Goal: Information Seeking & Learning: Find specific fact

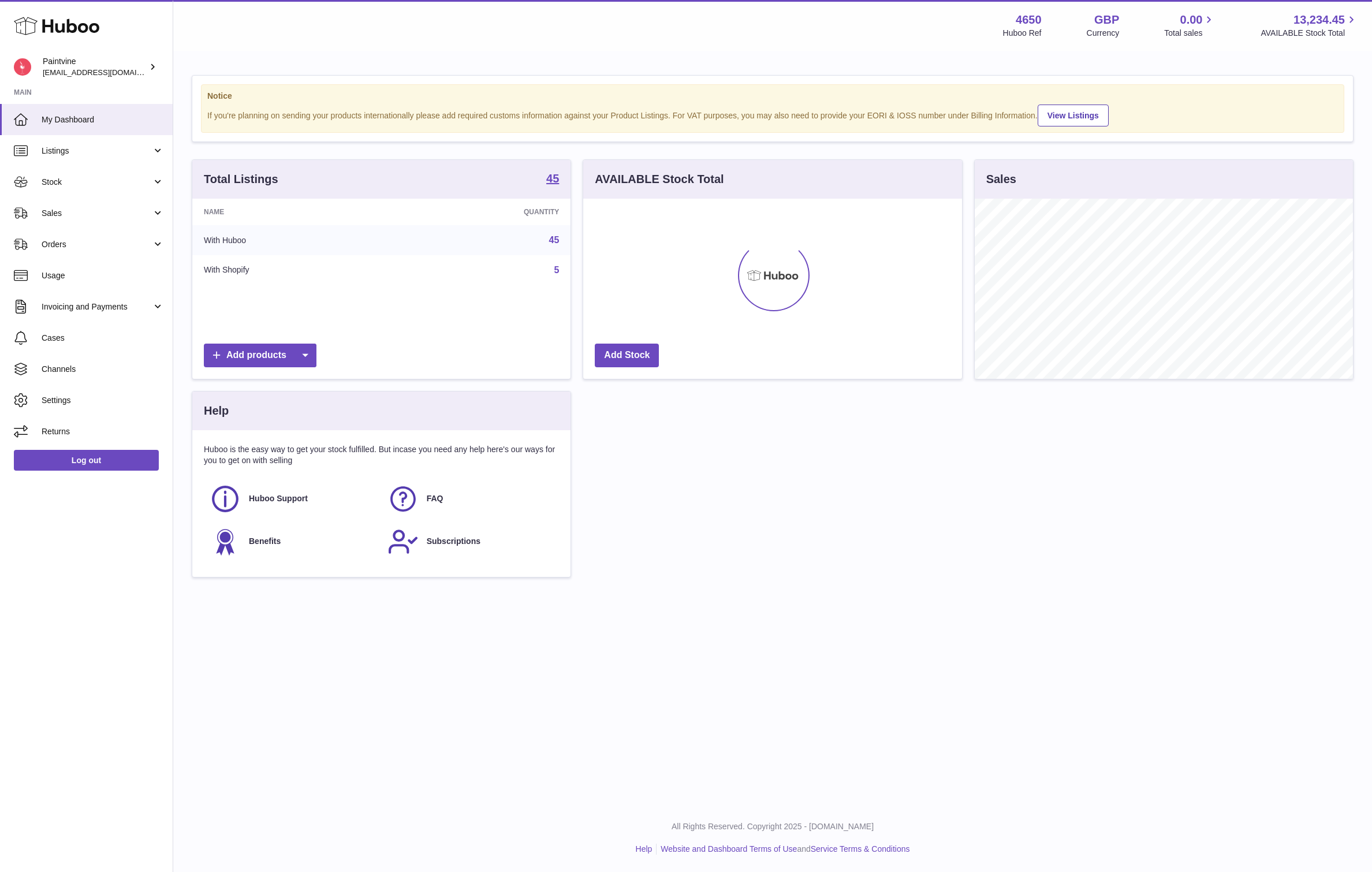
scroll to position [180, 379]
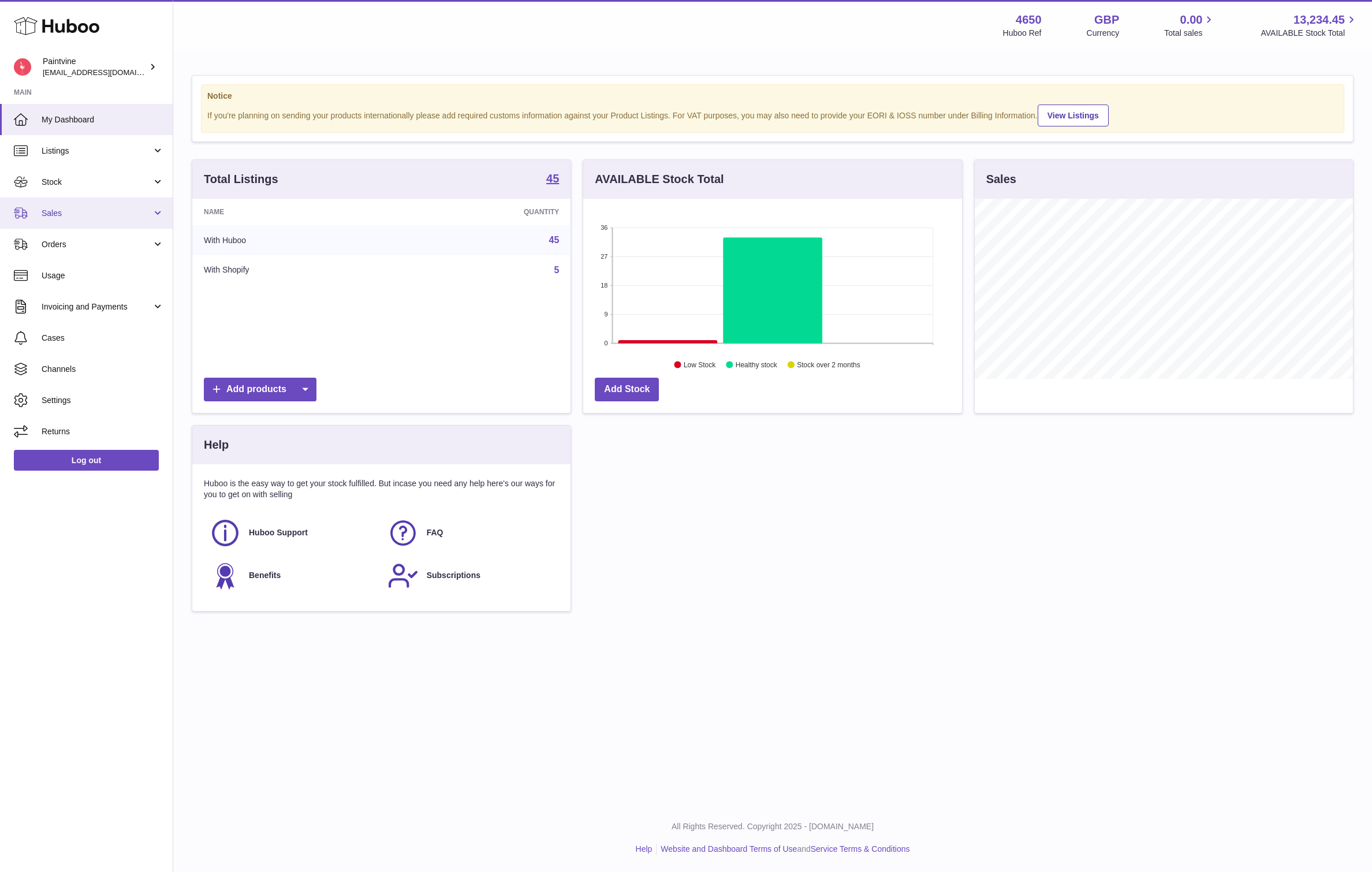
click at [82, 216] on span "Sales" at bounding box center [97, 213] width 110 height 11
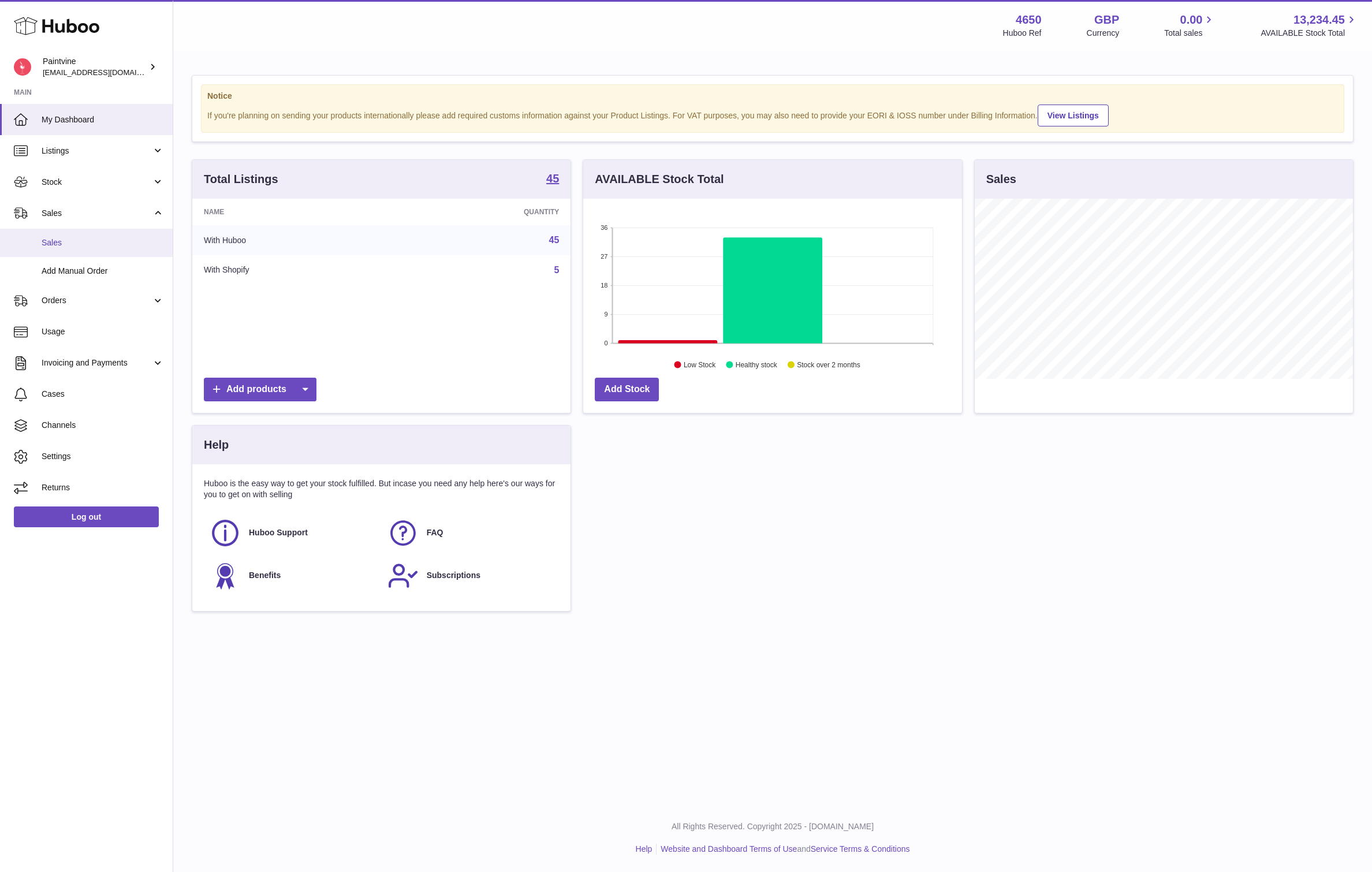
click at [78, 251] on link "Sales" at bounding box center [86, 243] width 173 height 29
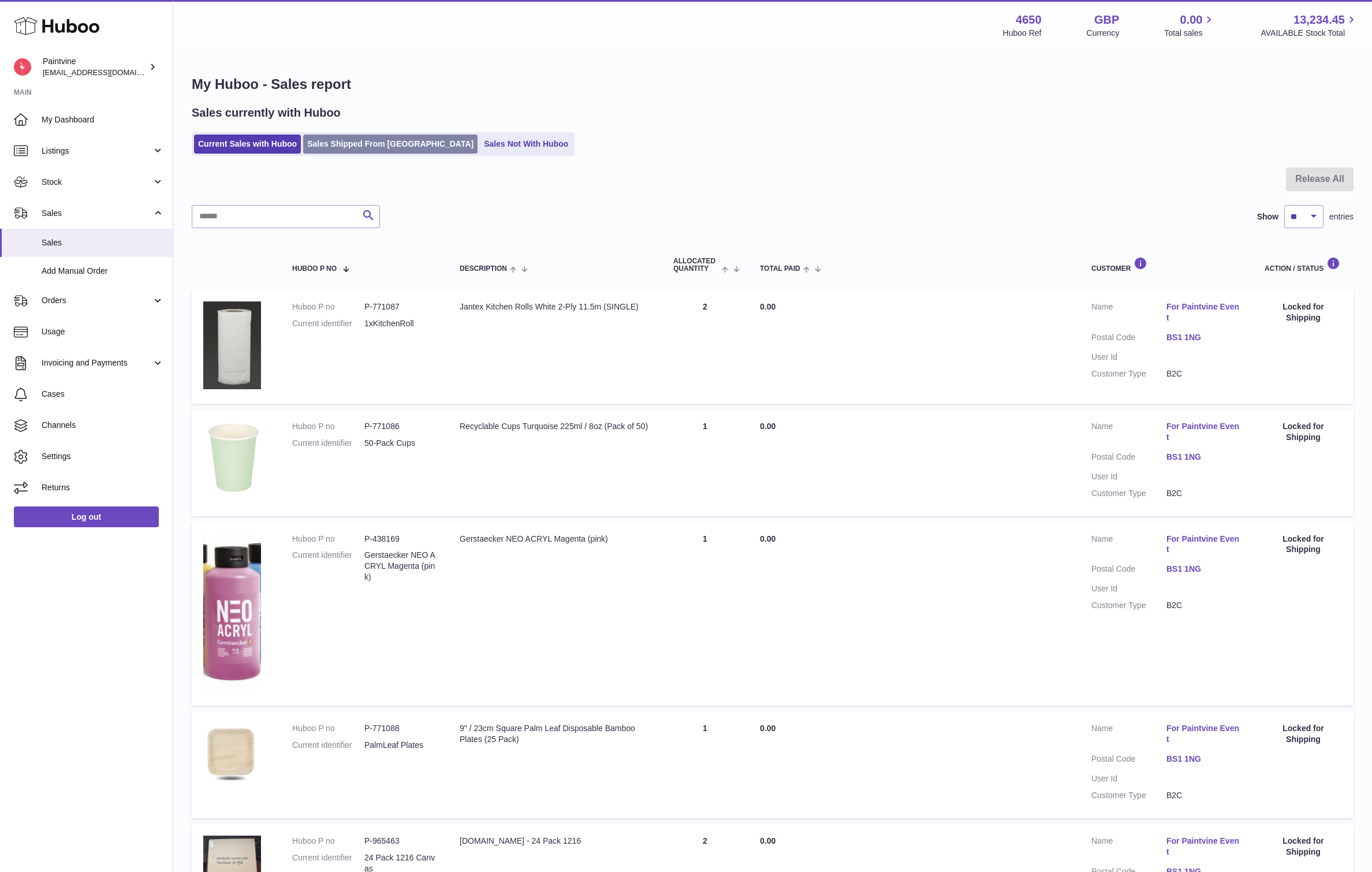
click at [365, 146] on link "Sales Shipped From [GEOGRAPHIC_DATA]" at bounding box center [390, 144] width 174 height 19
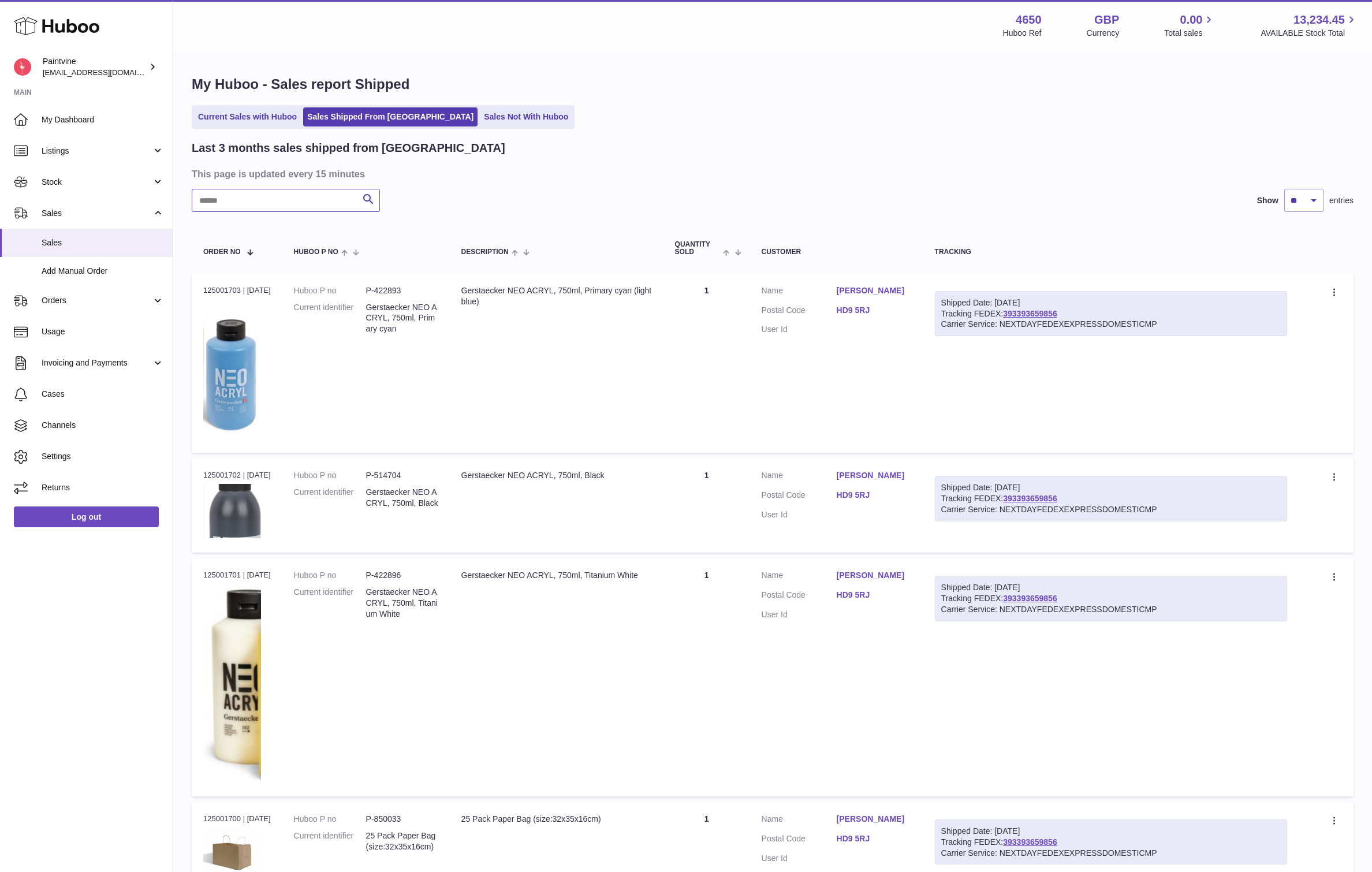
click at [211, 195] on input "text" at bounding box center [286, 201] width 189 height 23
type input "*****"
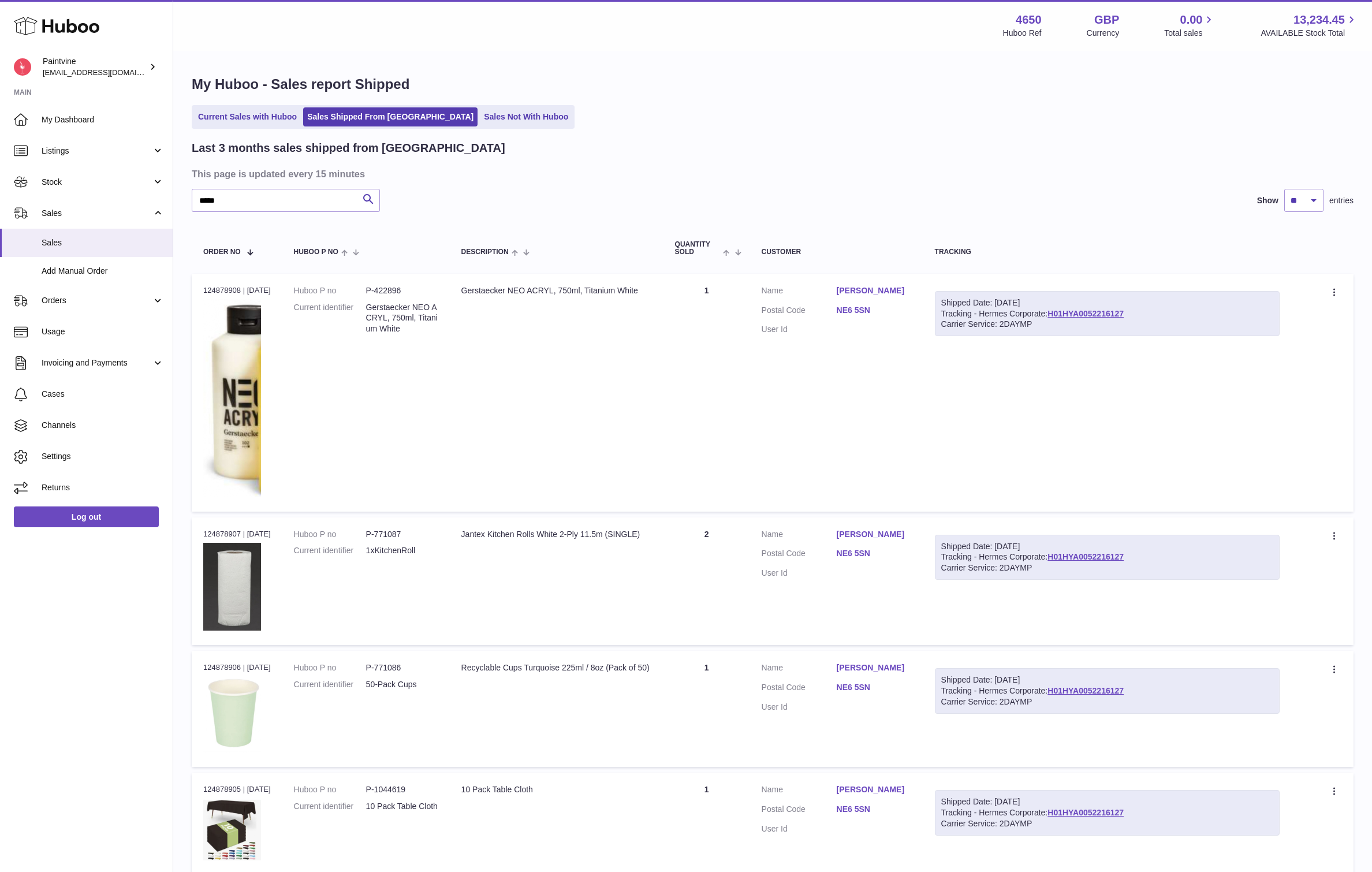
click at [880, 316] on link "NE6 5SN" at bounding box center [875, 310] width 75 height 11
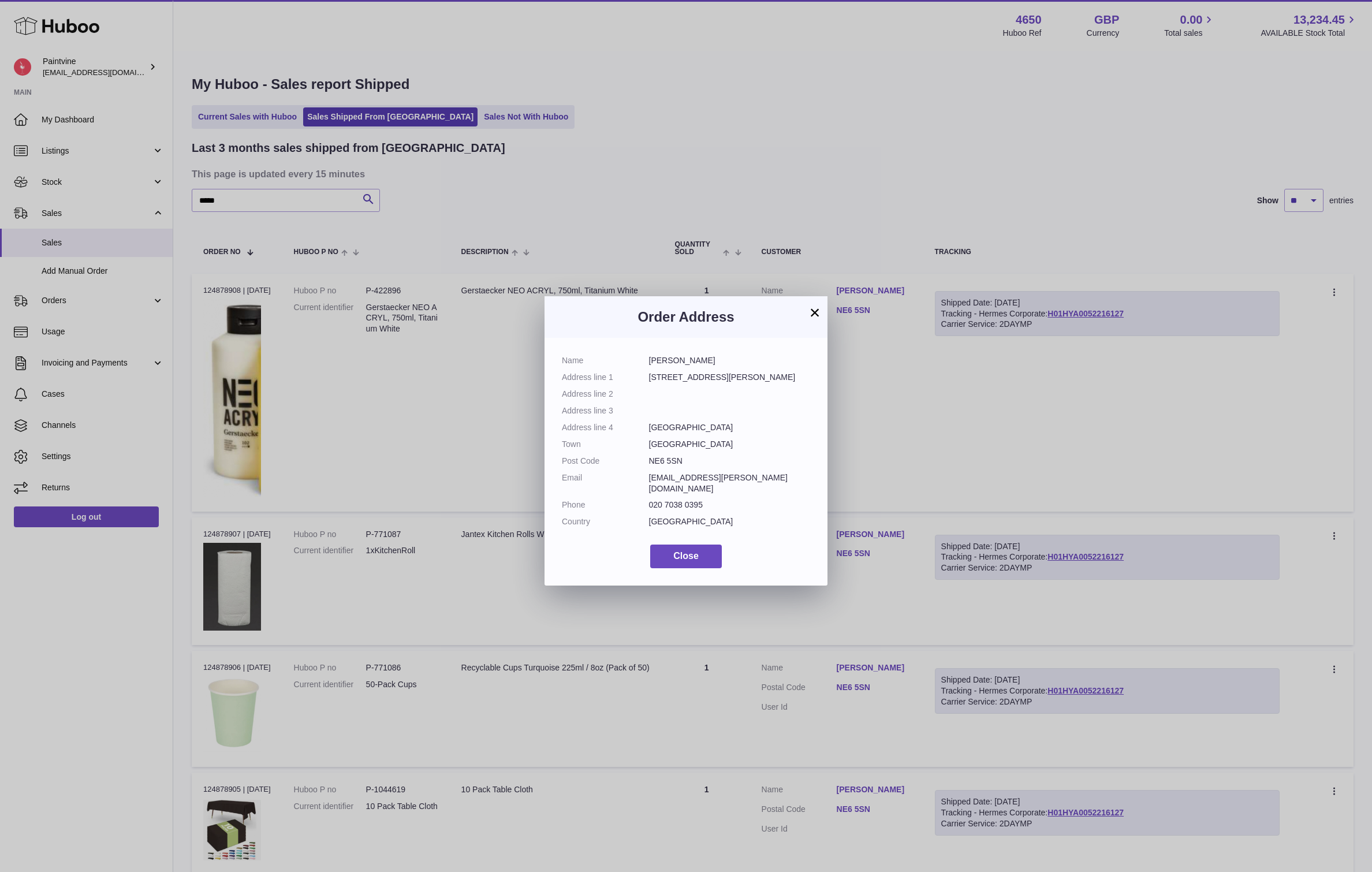
click at [670, 461] on dd "NE6 5SN" at bounding box center [730, 461] width 162 height 11
copy dl "NE6 5SN"
